Goal: Task Accomplishment & Management: Manage account settings

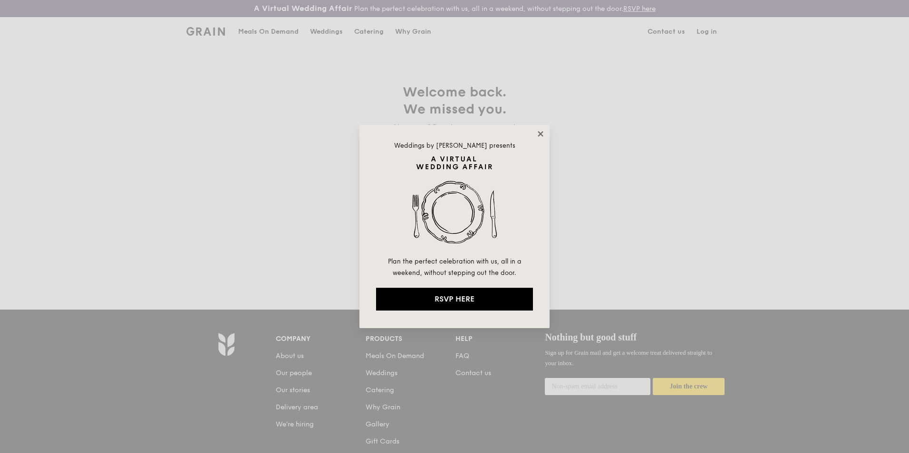
click at [539, 134] on icon at bounding box center [540, 134] width 9 height 9
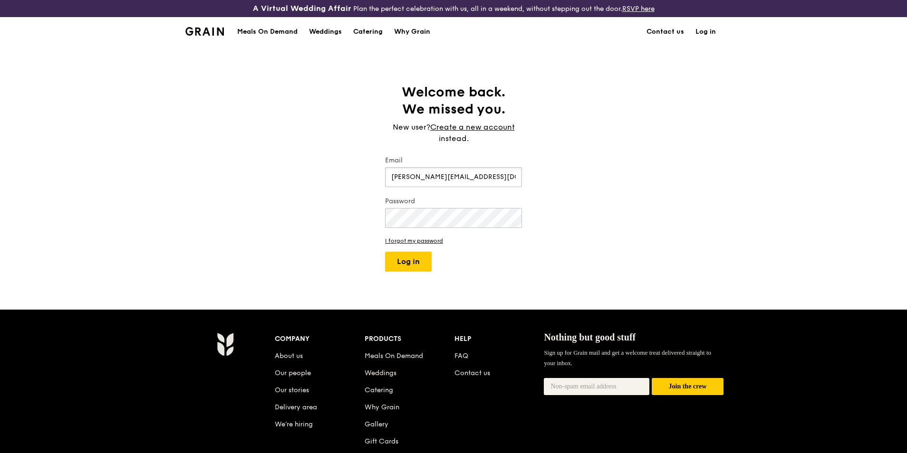
type input "[PERSON_NAME][EMAIL_ADDRESS][DOMAIN_NAME]"
click at [385, 252] on button "Log in" at bounding box center [408, 262] width 47 height 20
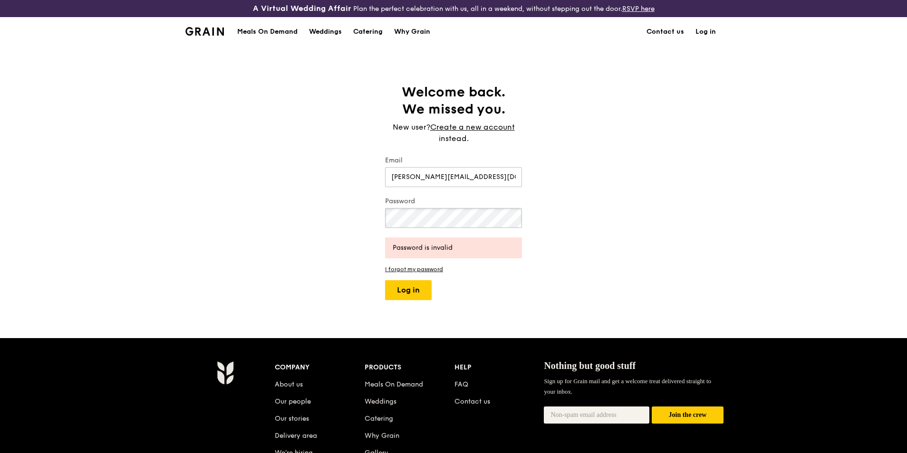
click at [385, 280] on button "Log in" at bounding box center [408, 290] width 47 height 20
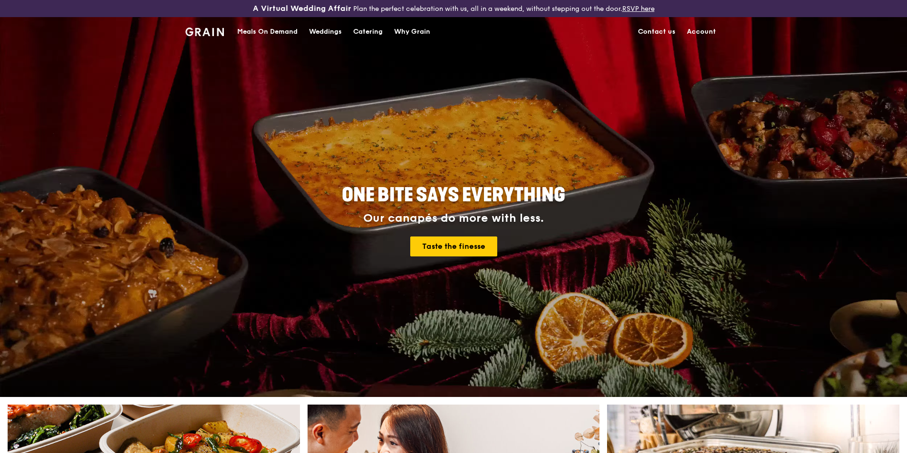
click at [698, 32] on link "Account" at bounding box center [701, 32] width 40 height 29
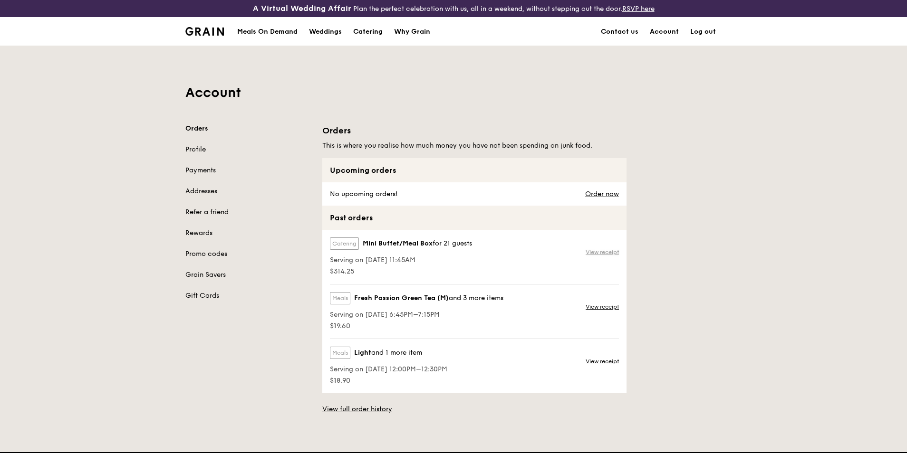
click at [612, 249] on link "View receipt" at bounding box center [601, 253] width 33 height 8
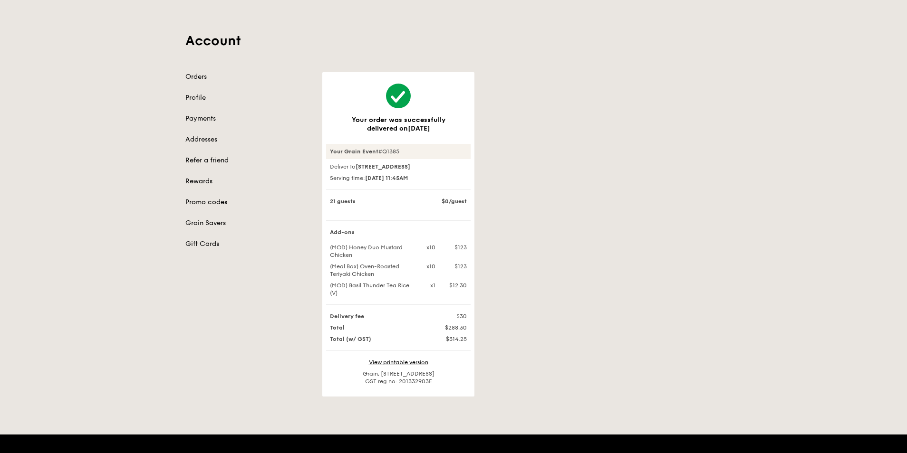
scroll to position [95, 0]
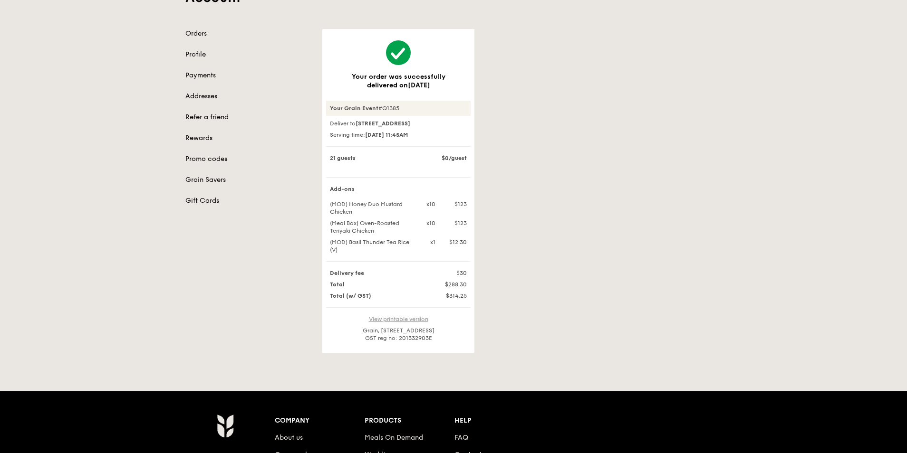
click at [413, 323] on link "View printable version" at bounding box center [398, 319] width 59 height 7
